Goal: Navigation & Orientation: Find specific page/section

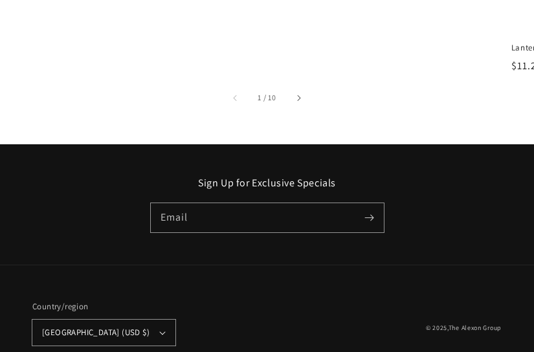
scroll to position [907, 0]
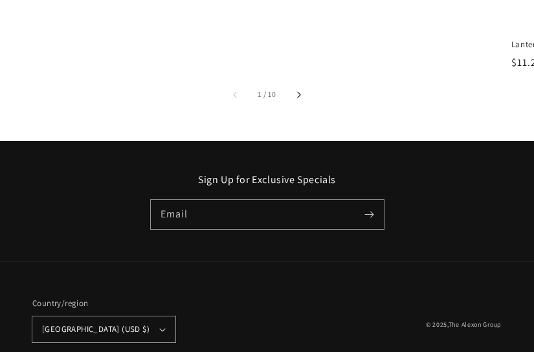
click at [296, 95] on button "Slide right" at bounding box center [298, 94] width 28 height 28
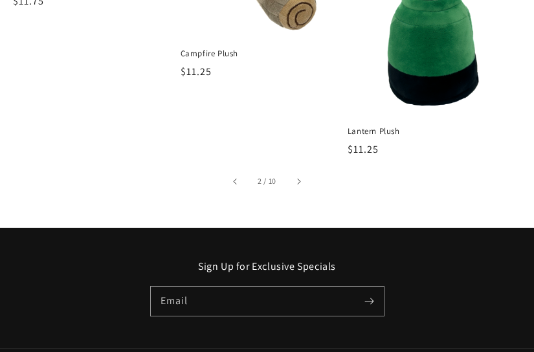
scroll to position [842, 0]
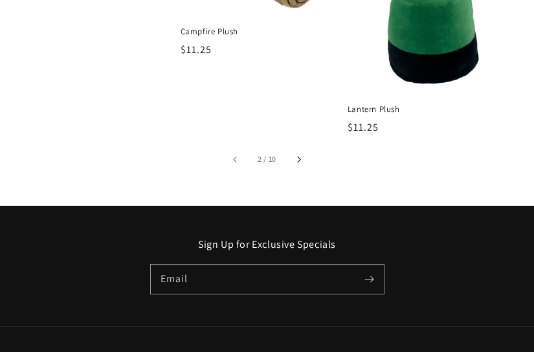
click at [300, 159] on icon "Slide right" at bounding box center [298, 160] width 3 height 6
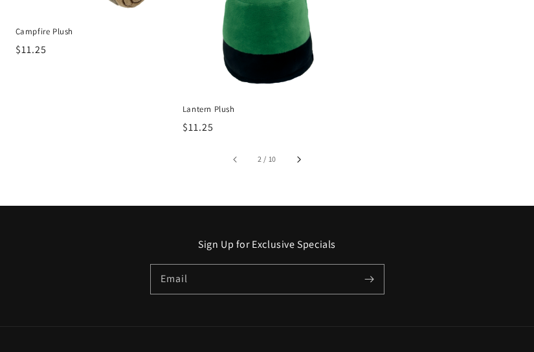
click at [300, 159] on icon "Slide right" at bounding box center [298, 160] width 3 height 6
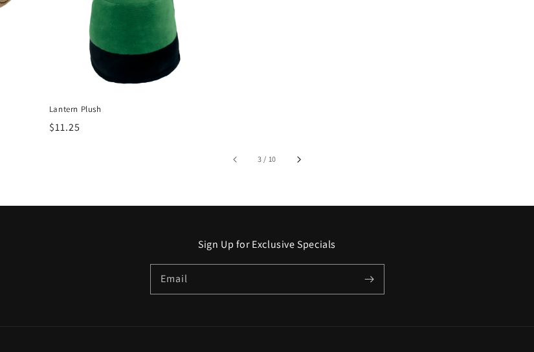
click at [300, 159] on icon "Slide right" at bounding box center [298, 160] width 3 height 6
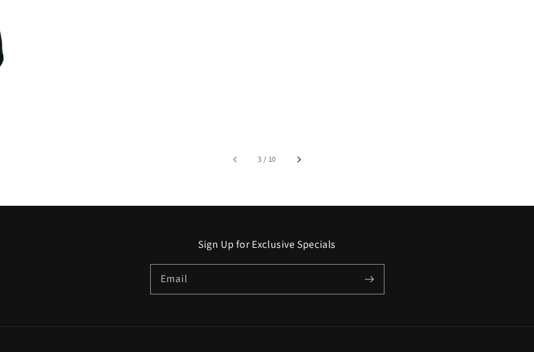
click at [300, 159] on icon "Slide right" at bounding box center [298, 160] width 3 height 6
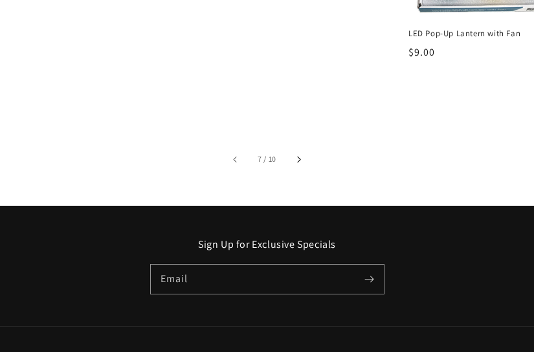
click at [300, 159] on icon "Slide right" at bounding box center [298, 160] width 3 height 6
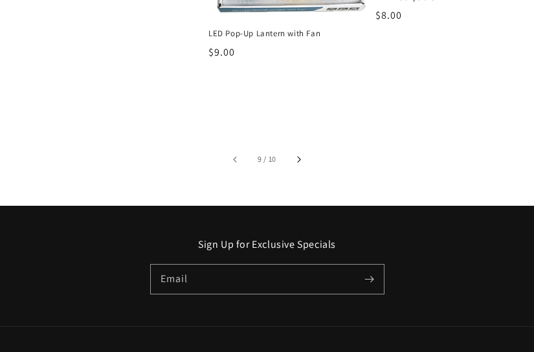
click at [300, 159] on icon "Slide right" at bounding box center [298, 160] width 3 height 6
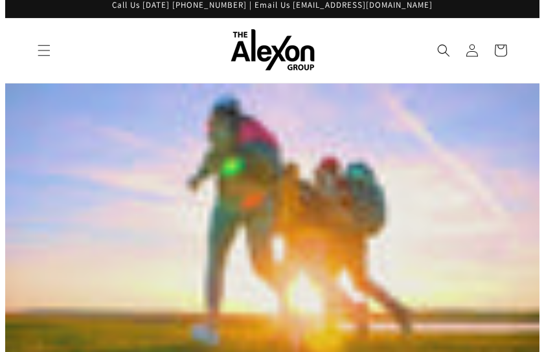
scroll to position [0, 0]
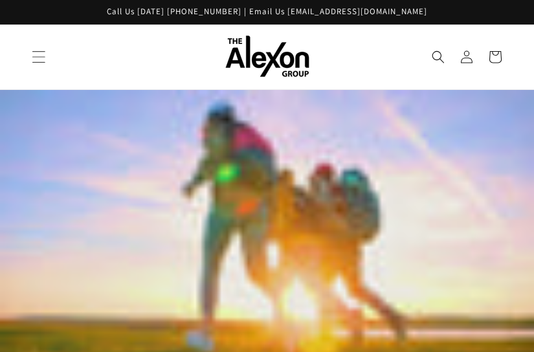
click at [48, 60] on span "Menu" at bounding box center [39, 57] width 28 height 28
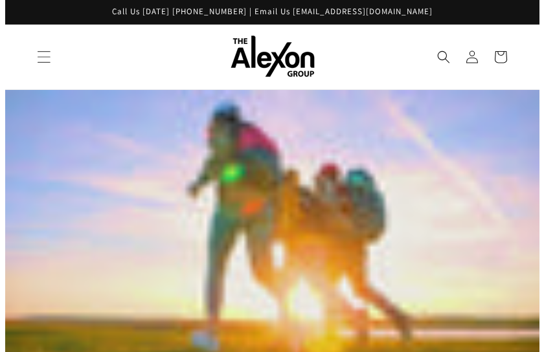
scroll to position [0, 1516]
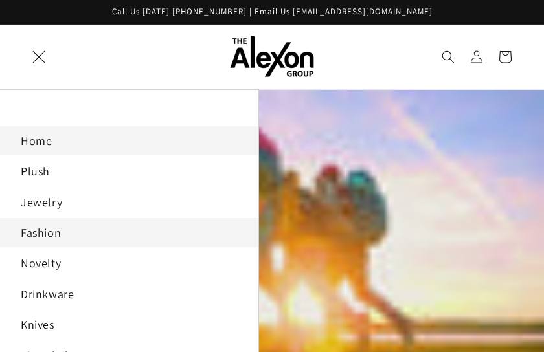
click at [76, 234] on link "Fashion" at bounding box center [129, 232] width 258 height 29
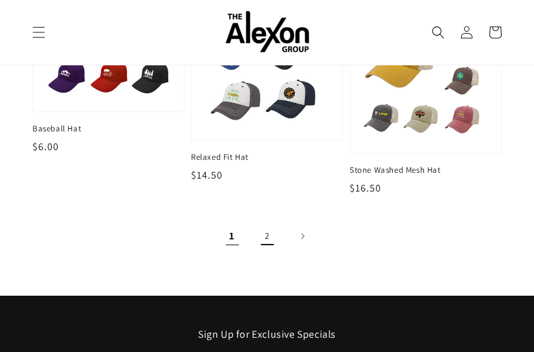
scroll to position [1684, 0]
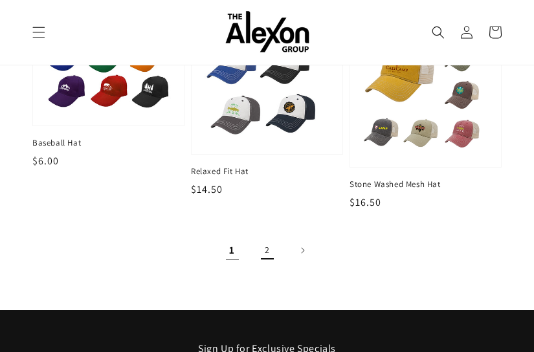
click at [267, 250] on link "2" at bounding box center [267, 250] width 28 height 28
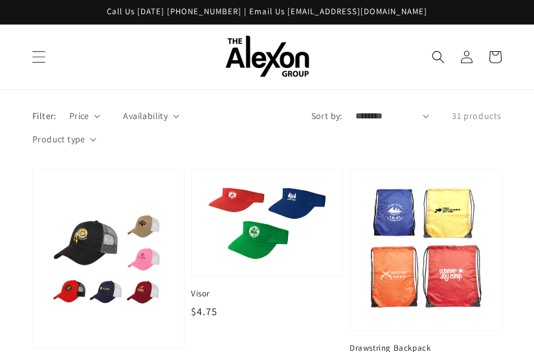
click at [27, 57] on span "Menu" at bounding box center [39, 57] width 28 height 28
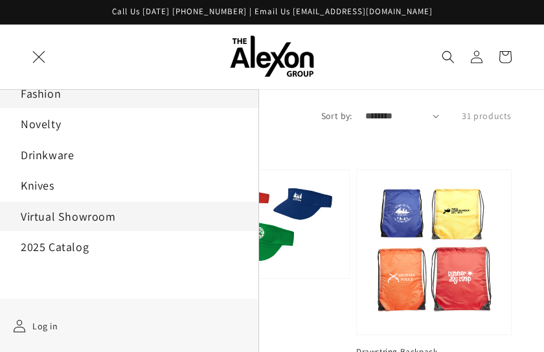
scroll to position [141, 0]
